Goal: Information Seeking & Learning: Find contact information

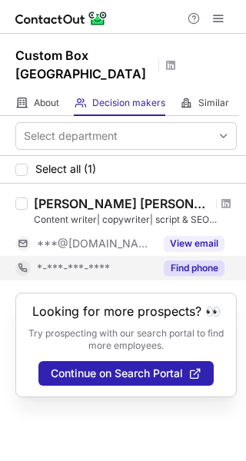
click at [184, 260] on button "Find phone" at bounding box center [194, 267] width 61 height 15
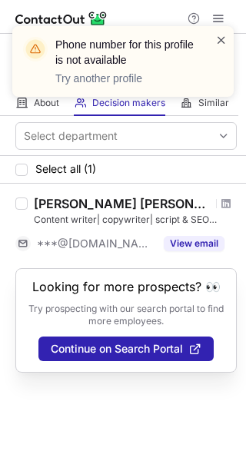
click at [225, 35] on span at bounding box center [221, 39] width 12 height 15
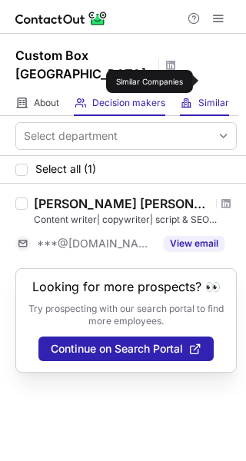
click at [204, 97] on span "Similar" at bounding box center [213, 103] width 31 height 12
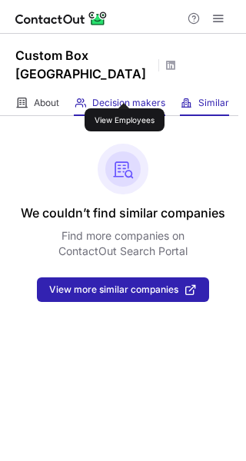
click at [121, 97] on span "Decision makers" at bounding box center [128, 103] width 73 height 12
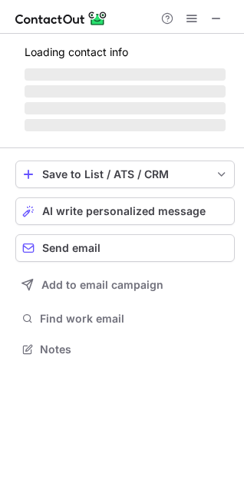
scroll to position [334, 244]
